Goal: Check status: Check status

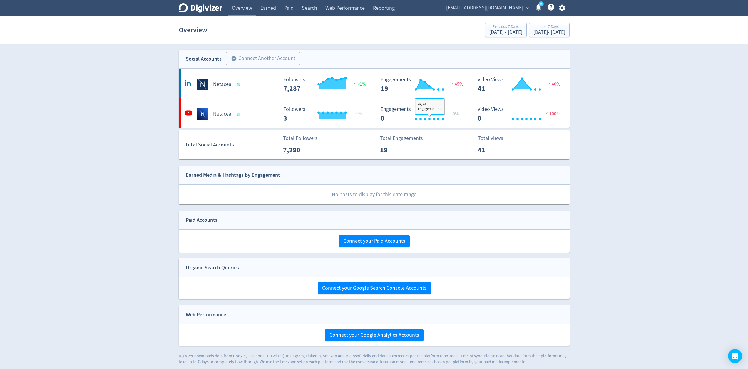
click at [106, 111] on div "Digivizer Logo [PERSON_NAME] Logo Overview Earned Paid Search Web Performance R…" at bounding box center [374, 182] width 748 height 364
click at [255, 79] on div "Netacea" at bounding box center [230, 84] width 95 height 12
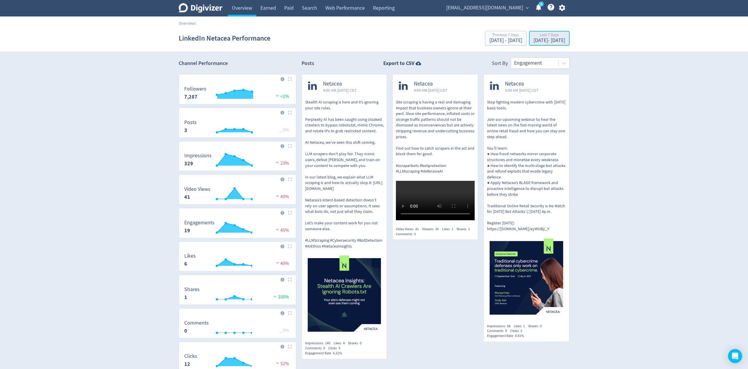
click at [534, 38] on div "Last 7 Days" at bounding box center [550, 35] width 32 height 5
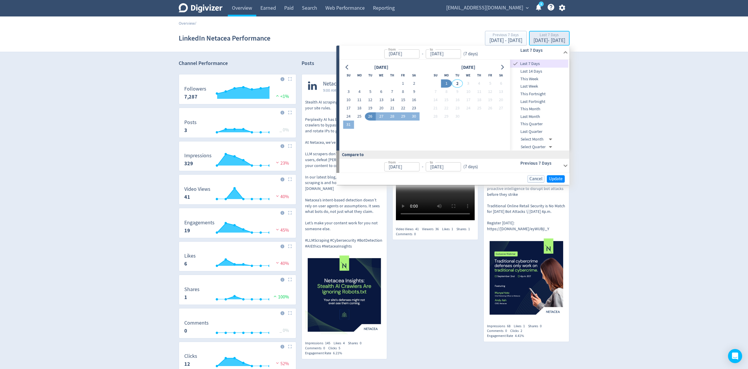
type input "[DATE]"
click at [547, 113] on span "Last Month" at bounding box center [539, 116] width 58 height 6
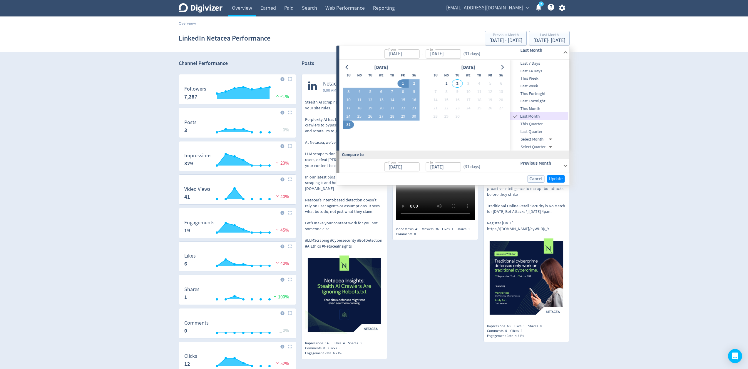
type input "[DATE]"
click at [558, 177] on span "Update" at bounding box center [556, 179] width 14 height 4
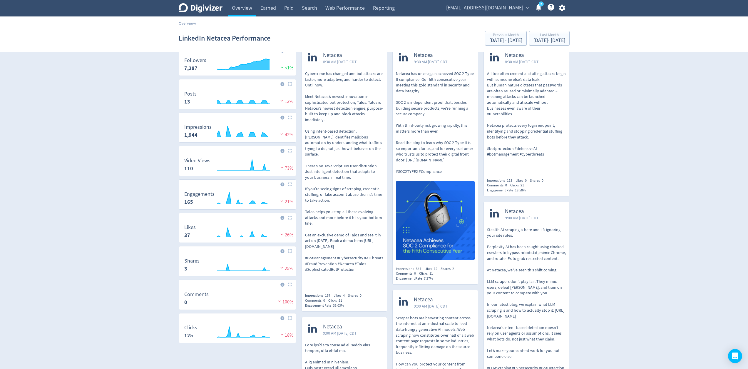
scroll to position [43, 0]
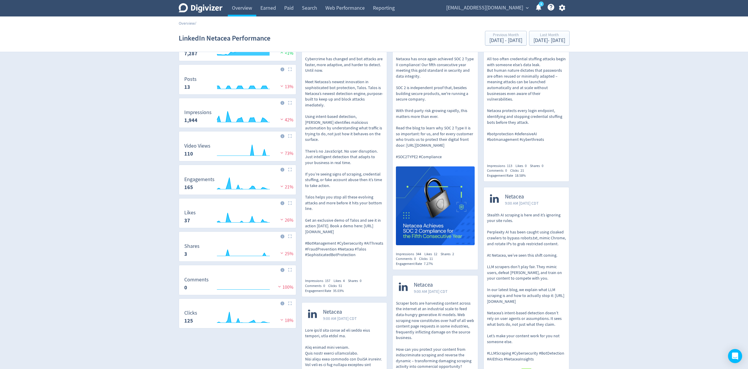
drag, startPoint x: 184, startPoint y: 153, endPoint x: 197, endPoint y: 153, distance: 12.9
click at [197, 153] on dd "110" at bounding box center [197, 153] width 26 height 7
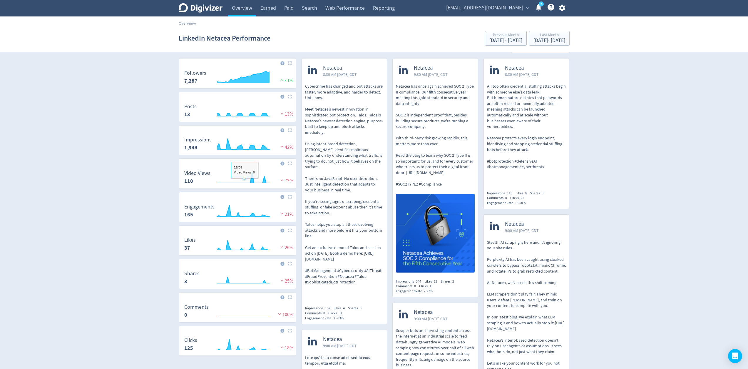
scroll to position [0, 0]
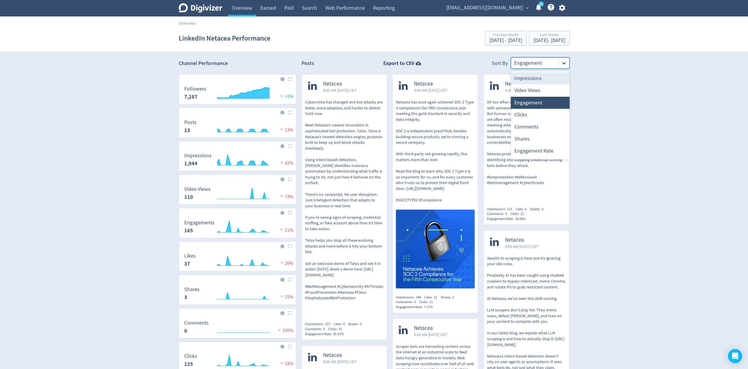
click at [561, 61] on icon at bounding box center [564, 63] width 6 height 6
click at [529, 88] on div "Video Views" at bounding box center [540, 90] width 59 height 12
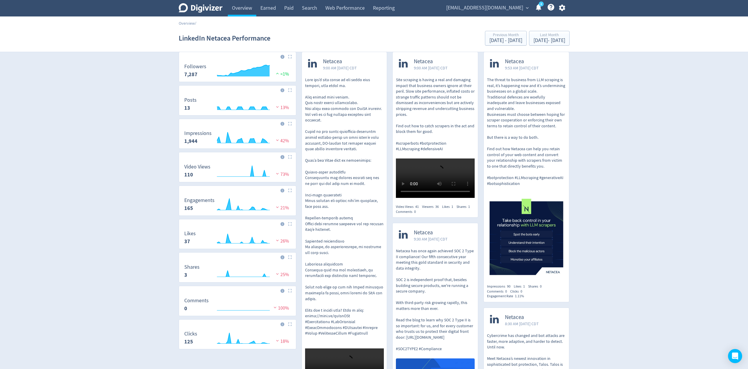
scroll to position [31, 0]
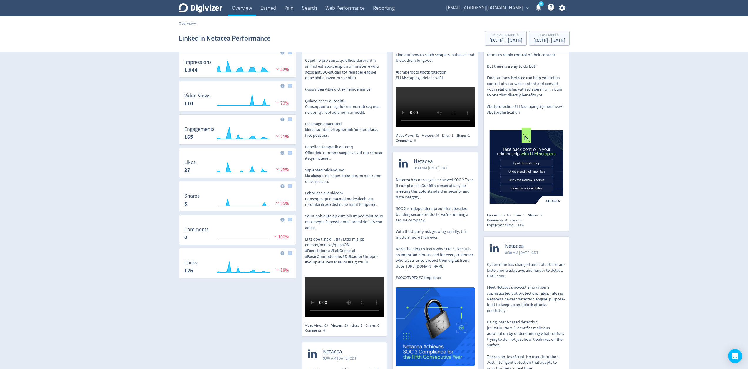
drag, startPoint x: 198, startPoint y: 83, endPoint x: 218, endPoint y: 362, distance: 280.0
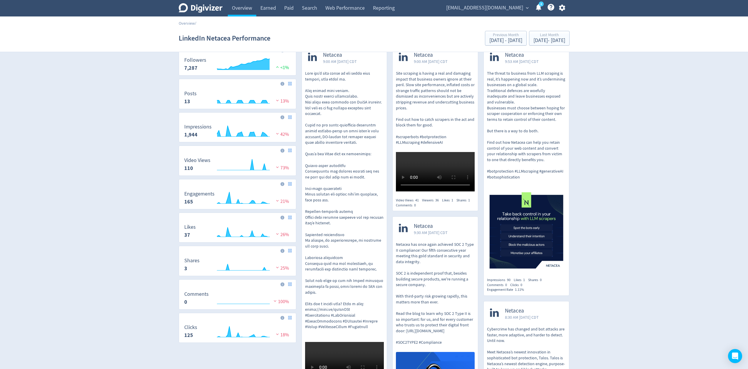
scroll to position [0, 0]
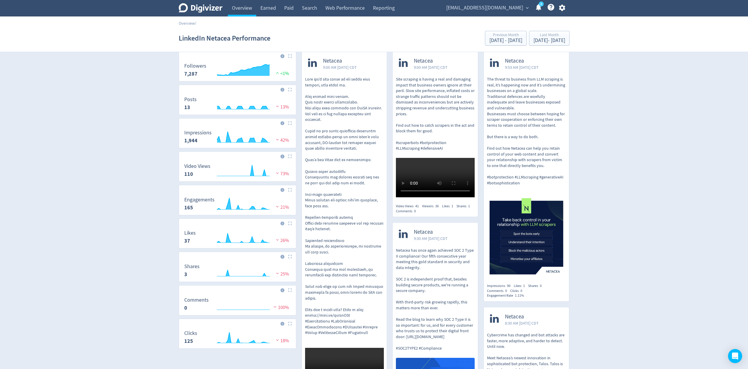
scroll to position [27, 0]
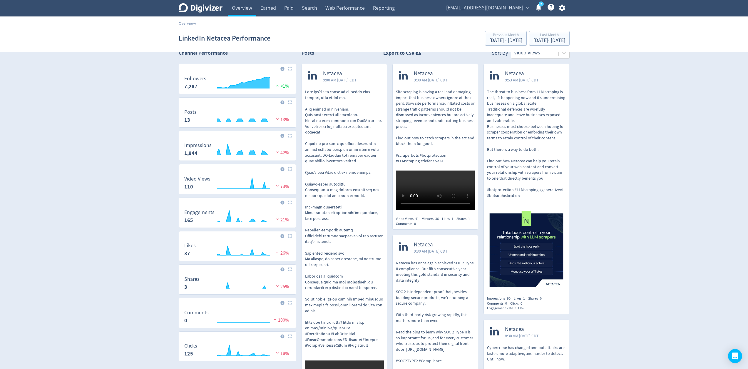
scroll to position [0, 0]
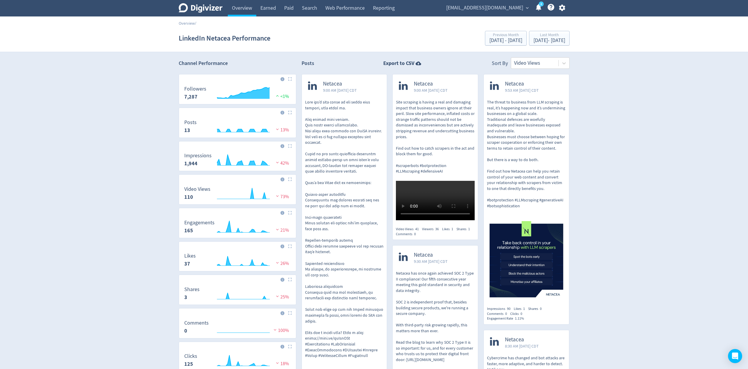
click at [424, 38] on div "LinkedIn Netacea Performance Previous Month [DATE] - [DATE] Last Month [DATE] -…" at bounding box center [374, 38] width 391 height 19
click at [249, 11] on link "Overview" at bounding box center [242, 8] width 29 height 16
